Goal: Book appointment/travel/reservation

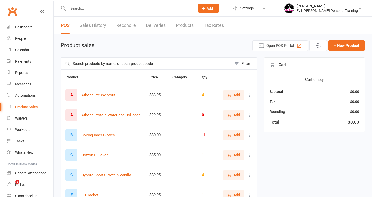
select select "50"
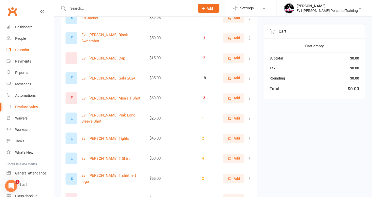
click at [25, 49] on div "Calendar" at bounding box center [22, 50] width 14 height 4
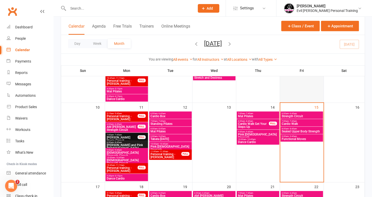
scroll to position [177, 0]
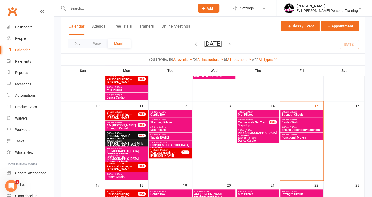
click at [309, 119] on span "7:00am - 7:45am" at bounding box center [302, 119] width 41 height 2
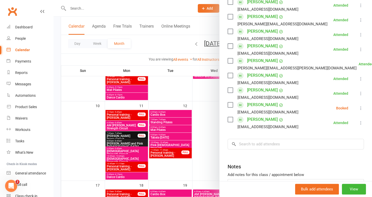
scroll to position [101, 0]
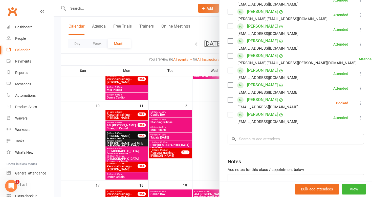
click at [68, 123] on div at bounding box center [213, 98] width 319 height 197
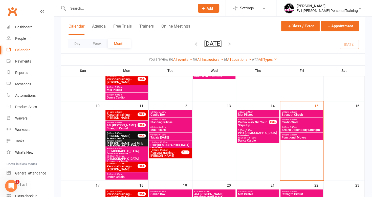
click at [305, 130] on span "Seated Upper Body Strength" at bounding box center [302, 129] width 41 height 3
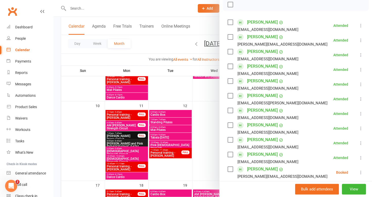
scroll to position [51, 0]
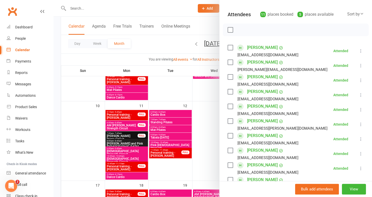
click at [73, 103] on div at bounding box center [213, 98] width 319 height 197
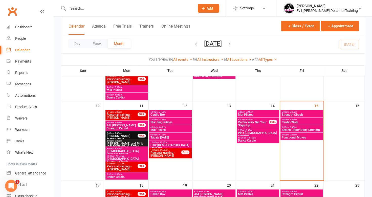
click at [294, 113] on span "Strength Circuit" at bounding box center [302, 114] width 41 height 3
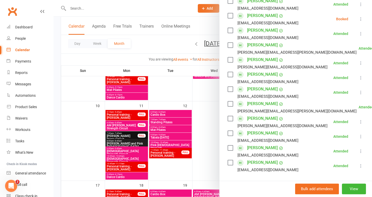
scroll to position [127, 0]
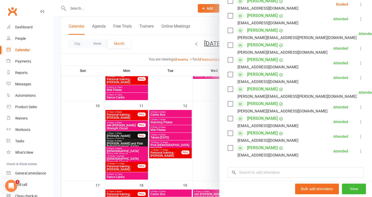
click at [82, 129] on div at bounding box center [213, 98] width 319 height 197
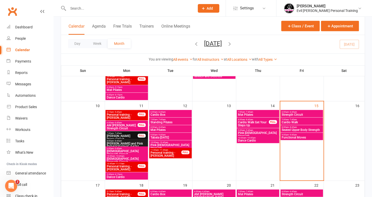
click at [302, 137] on span "Functional Moves" at bounding box center [302, 137] width 41 height 3
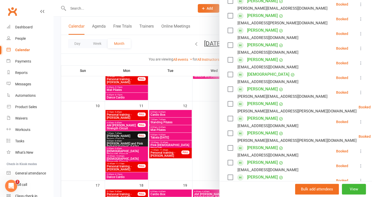
click at [359, 33] on icon at bounding box center [361, 33] width 5 height 5
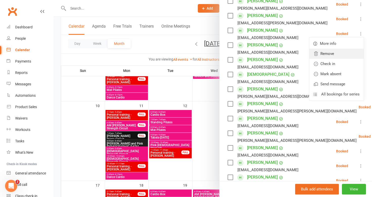
click at [327, 54] on link "Remove" at bounding box center [337, 54] width 54 height 10
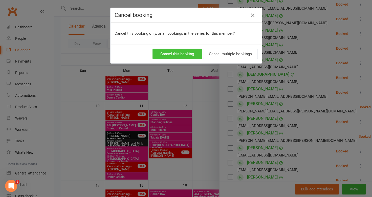
click at [173, 53] on button "Cancel this booking" at bounding box center [177, 54] width 49 height 11
